Goal: Find specific page/section: Locate item on page

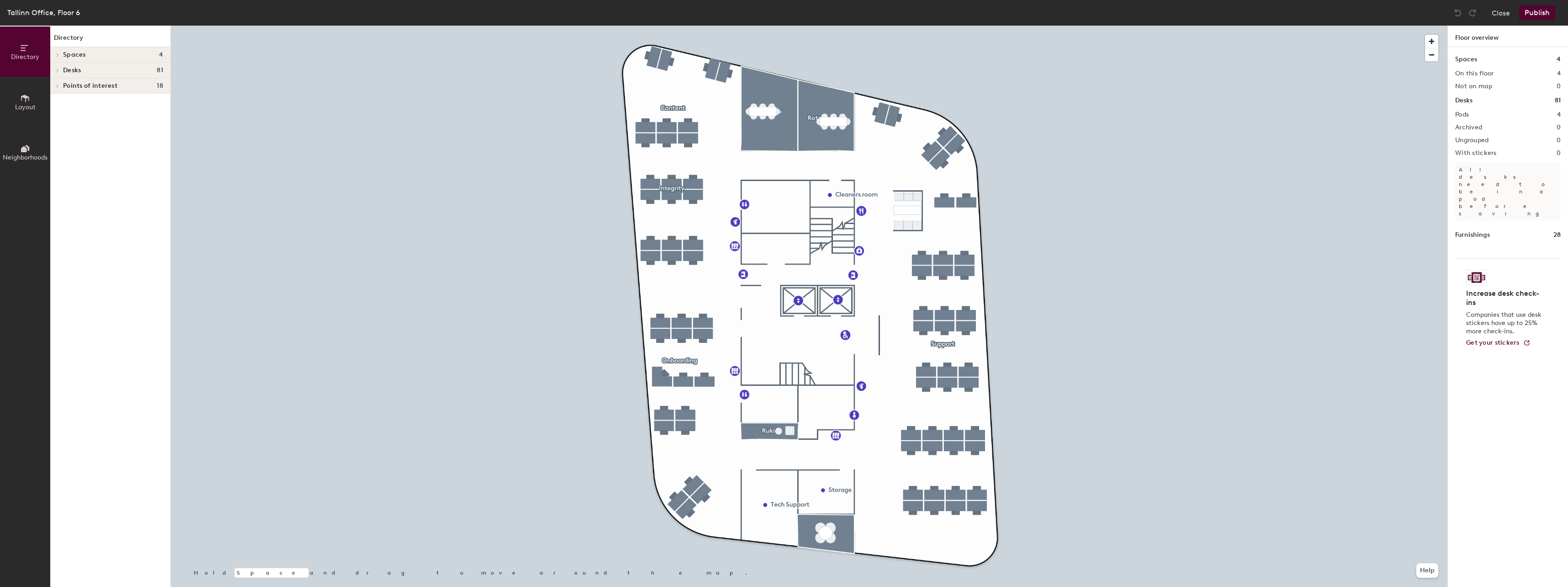
click at [82, 69] on h4 "Desks 81" at bounding box center [113, 71] width 100 height 7
click at [163, 69] on span "81" at bounding box center [159, 71] width 7 height 7
click at [1503, 15] on button "Close" at bounding box center [1501, 13] width 18 height 15
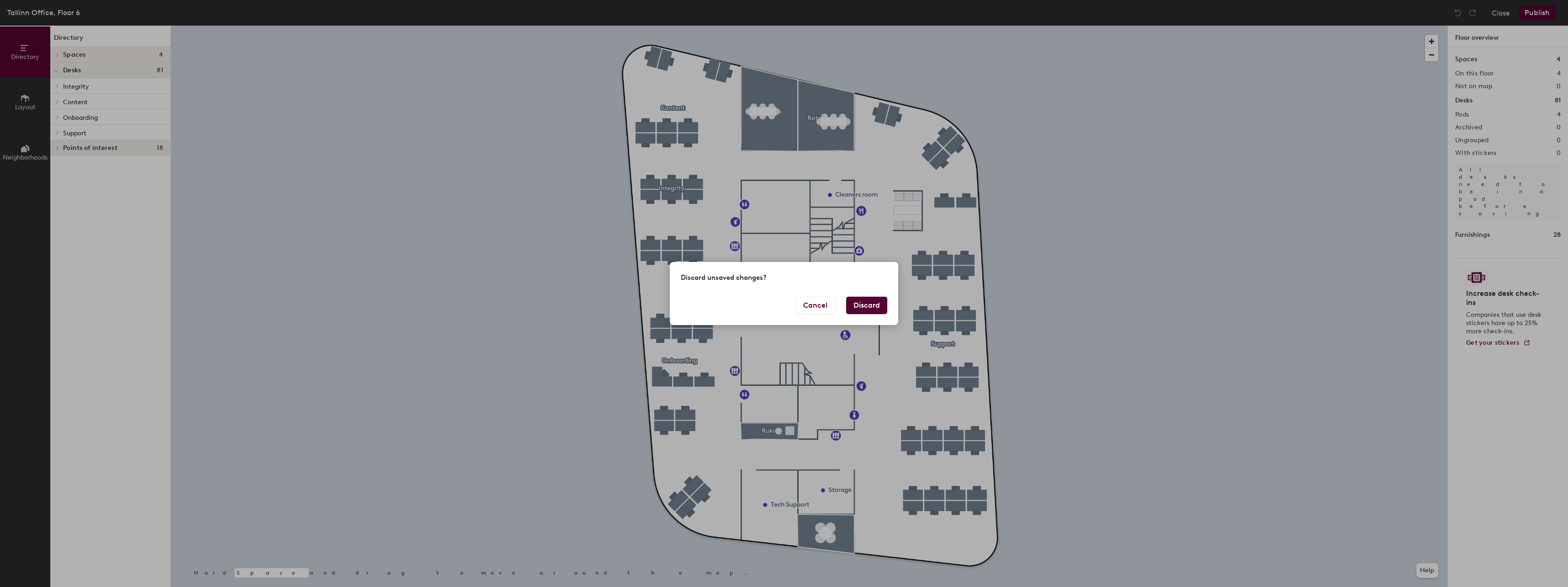
click at [876, 301] on button "Discard" at bounding box center [867, 305] width 41 height 18
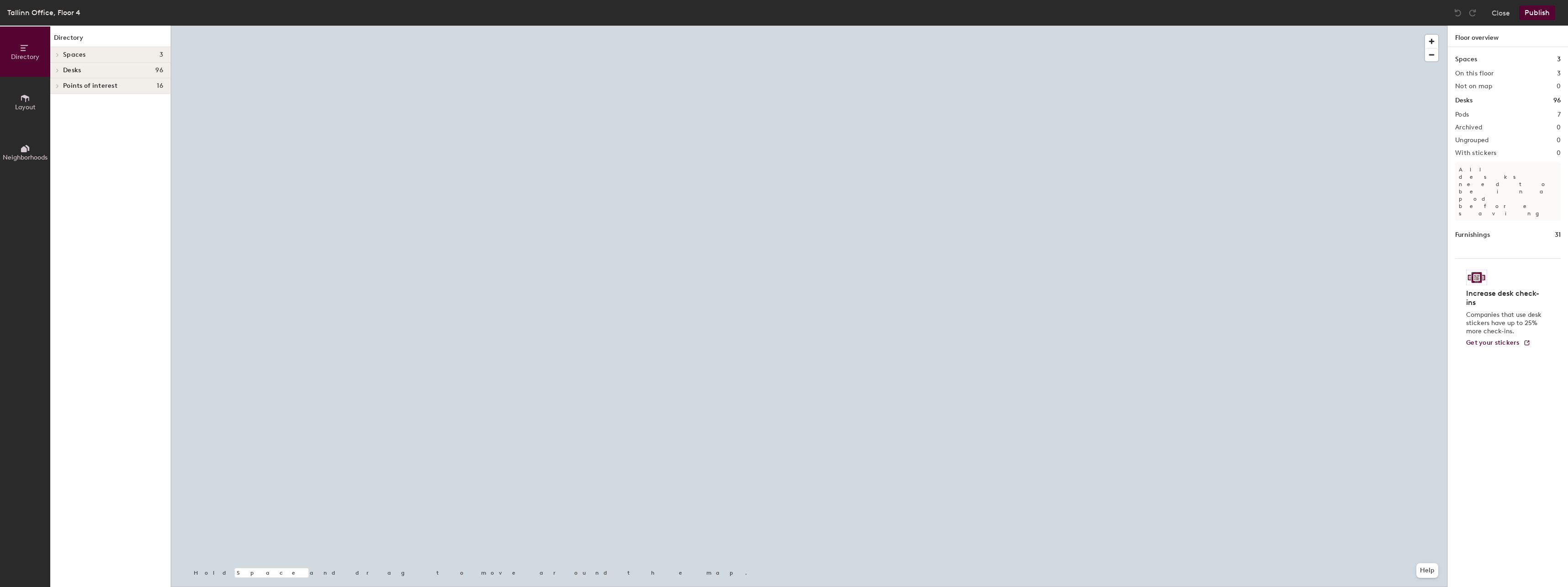
click at [82, 68] on h4 "Desks 96" at bounding box center [113, 71] width 100 height 7
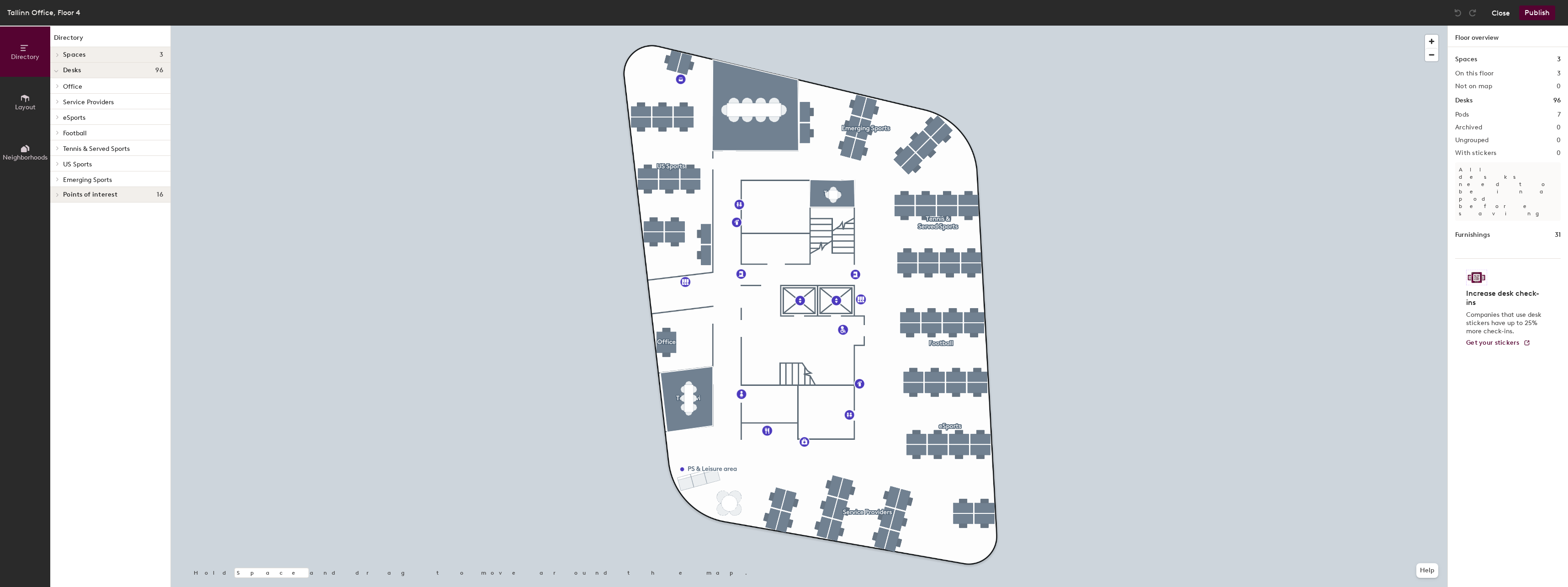
click at [1505, 18] on button "Close" at bounding box center [1501, 13] width 18 height 15
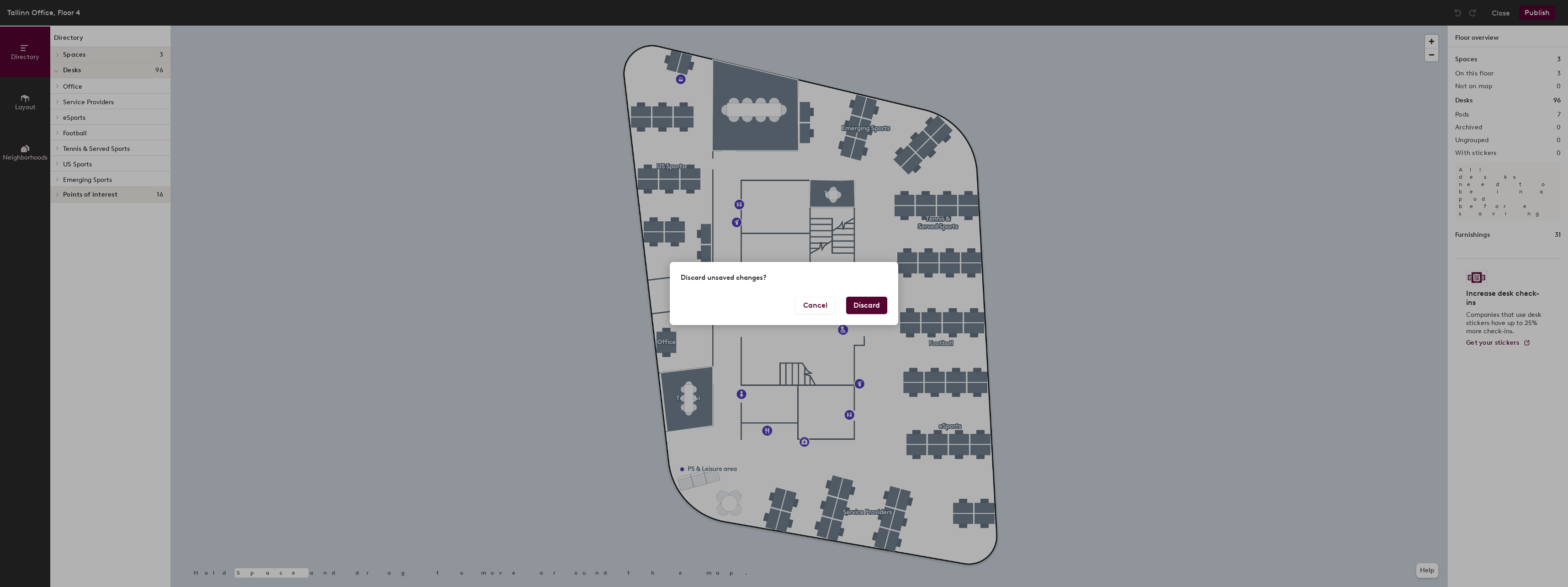
click at [872, 305] on button "Discard" at bounding box center [867, 305] width 41 height 18
